Goal: Information Seeking & Learning: Find specific page/section

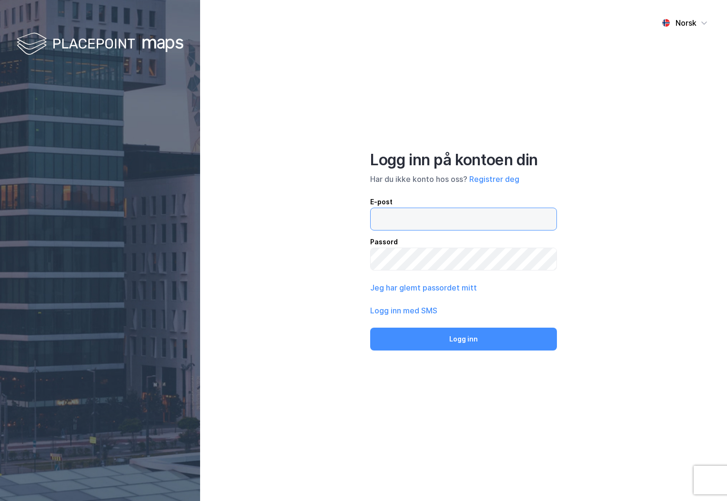
type input "[PERSON_NAME][EMAIL_ADDRESS][DOMAIN_NAME]"
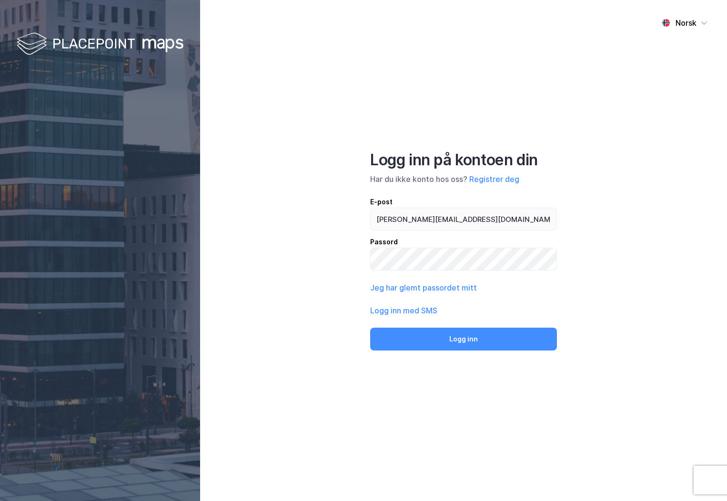
click at [403, 340] on button "Logg inn" at bounding box center [463, 339] width 187 height 23
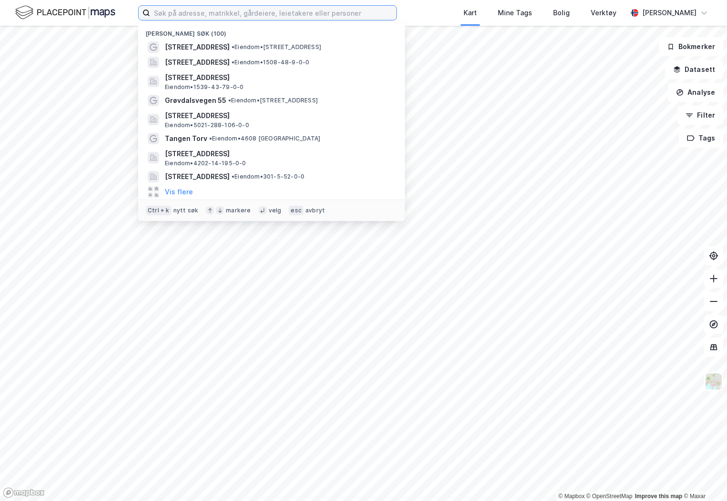
click at [232, 12] on input at bounding box center [273, 13] width 246 height 14
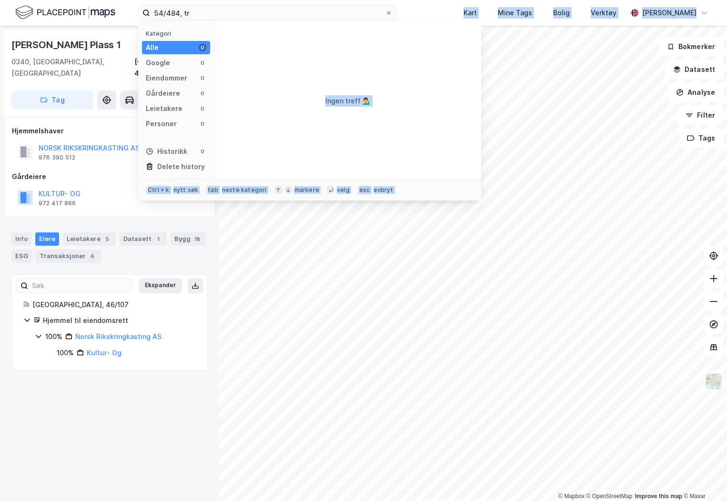
drag, startPoint x: 219, startPoint y: 25, endPoint x: 94, endPoint y: -1, distance: 127.9
click at [94, 0] on html "54/484, tr Kategori Alle 0 Google 0 Eiendommer 0 Gårdeiere 0 Leietakere 0 Perso…" at bounding box center [363, 250] width 727 height 501
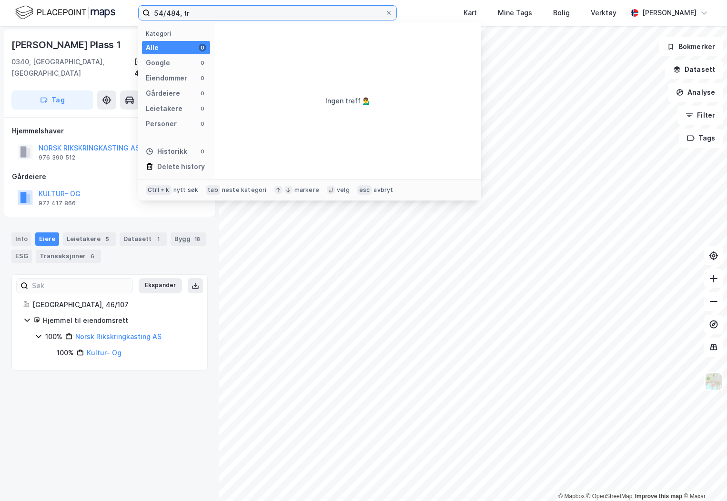
drag, startPoint x: 94, startPoint y: -1, endPoint x: 208, endPoint y: 15, distance: 115.5
click at [208, 15] on input "54/484, tr" at bounding box center [267, 13] width 235 height 14
drag, startPoint x: 208, startPoint y: 15, endPoint x: 152, endPoint y: 14, distance: 55.7
click at [152, 14] on input "54/484, tr" at bounding box center [267, 13] width 235 height 14
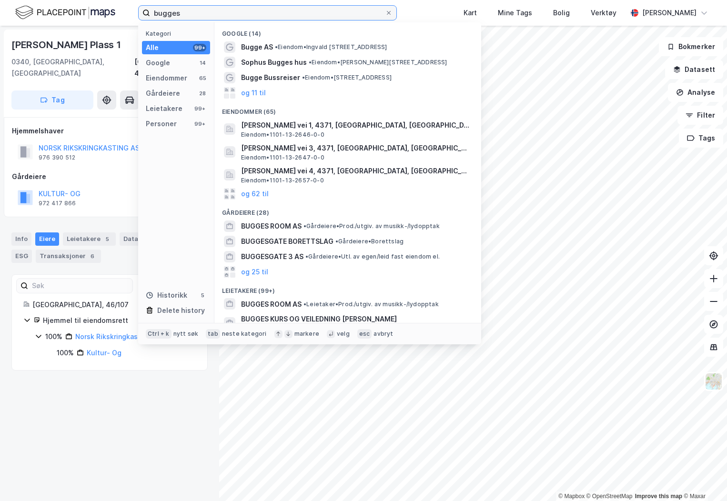
click at [185, 14] on input "bugges" at bounding box center [267, 13] width 235 height 14
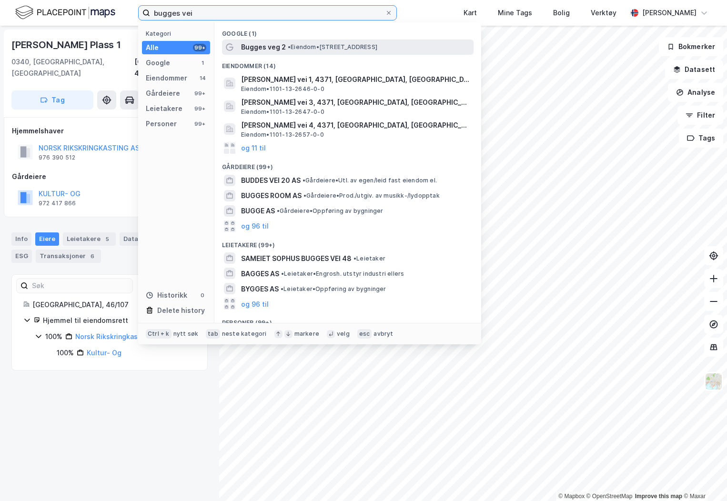
type input "bugges vei"
click at [262, 49] on span "Bugges veg 2" at bounding box center [263, 46] width 45 height 11
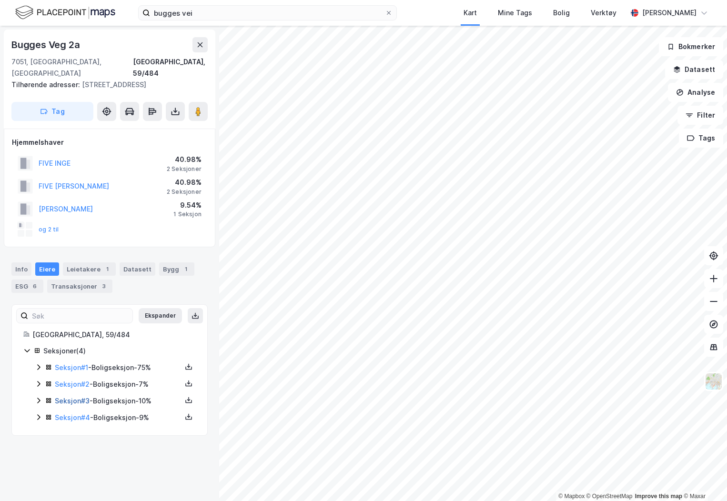
click at [65, 397] on link "Seksjon # 3" at bounding box center [72, 401] width 35 height 8
